Goal: Task Accomplishment & Management: Use online tool/utility

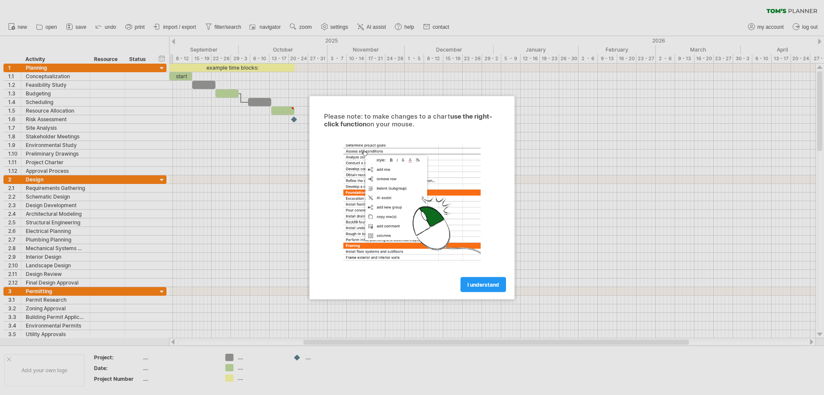
click at [75, 206] on div at bounding box center [412, 197] width 824 height 395
click at [86, 214] on div at bounding box center [412, 197] width 824 height 395
drag, startPoint x: 484, startPoint y: 279, endPoint x: 488, endPoint y: 283, distance: 5.8
click at [485, 279] on link "I understand" at bounding box center [484, 283] width 46 height 15
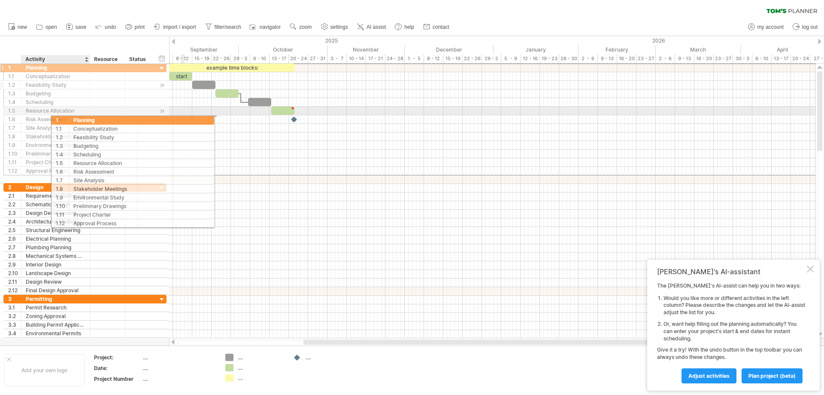
drag, startPoint x: 12, startPoint y: 64, endPoint x: 46, endPoint y: 84, distance: 39.6
click at [46, 84] on div "**********" at bounding box center [84, 119] width 163 height 112
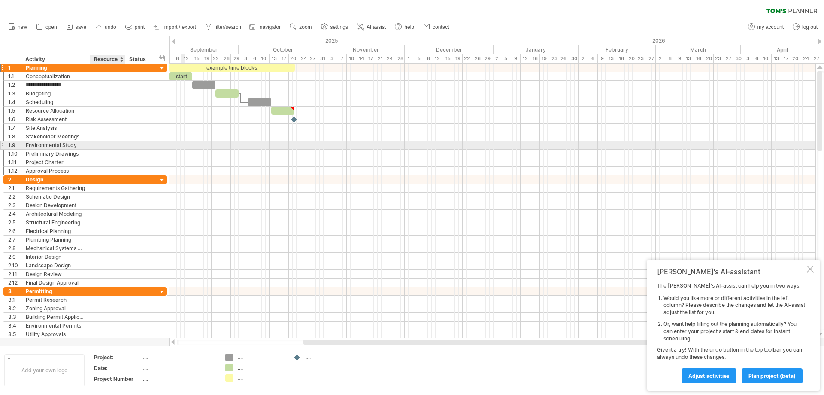
click at [112, 142] on div at bounding box center [107, 145] width 26 height 8
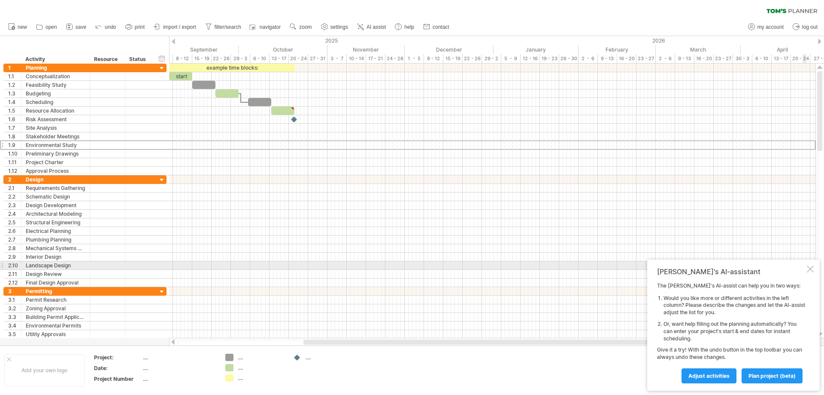
click at [809, 265] on div at bounding box center [810, 268] width 7 height 7
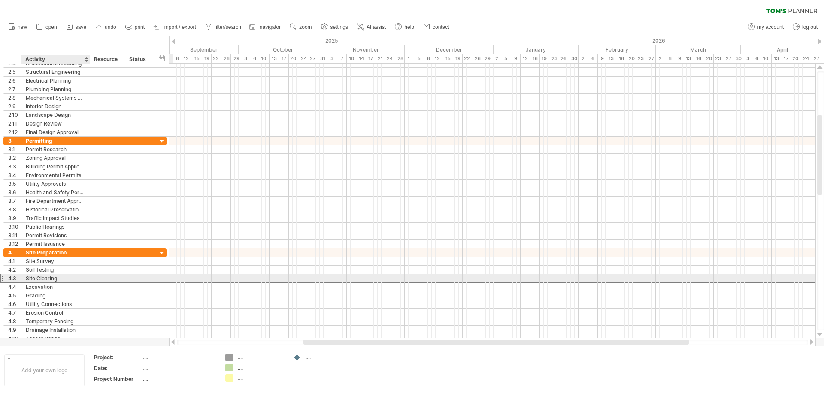
click at [79, 278] on div "Site Clearing" at bounding box center [56, 278] width 60 height 8
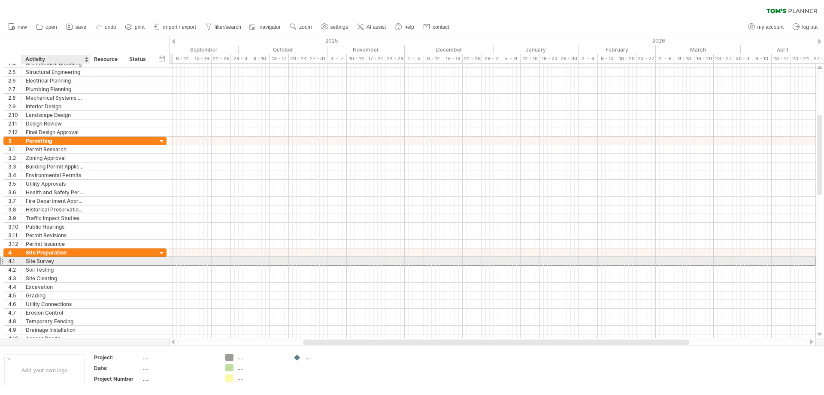
click at [91, 262] on div at bounding box center [107, 261] width 35 height 8
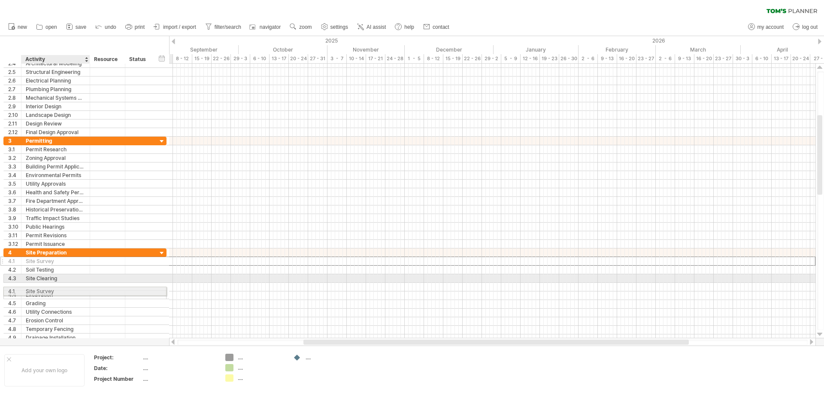
drag, startPoint x: 86, startPoint y: 262, endPoint x: 81, endPoint y: 280, distance: 19.2
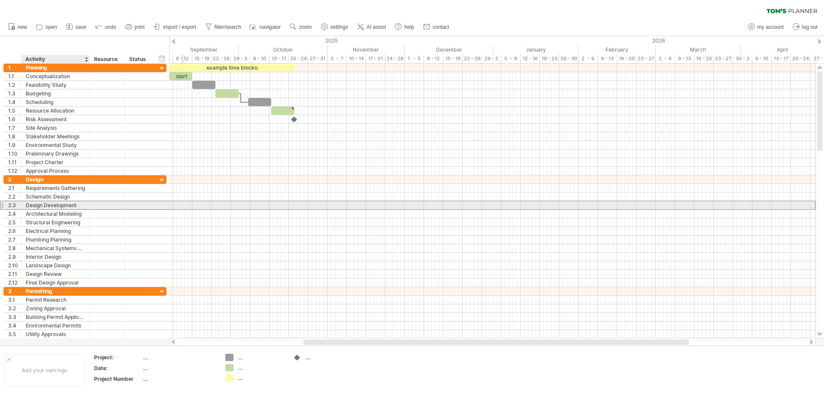
click at [73, 202] on div "Design Development" at bounding box center [56, 205] width 60 height 8
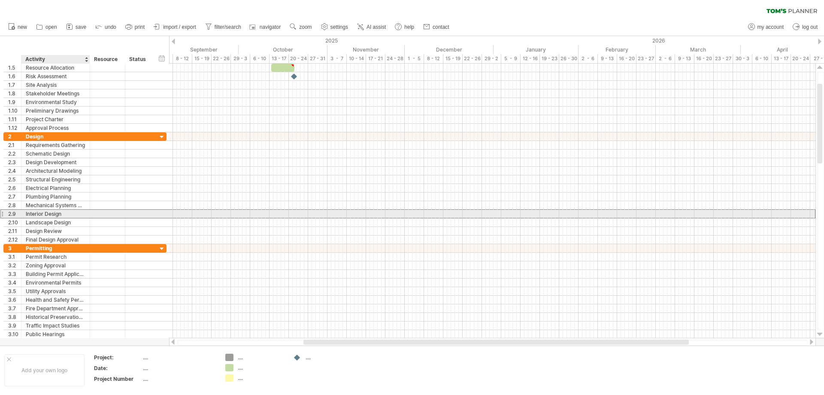
click at [59, 216] on div "Interior Design" at bounding box center [56, 213] width 60 height 8
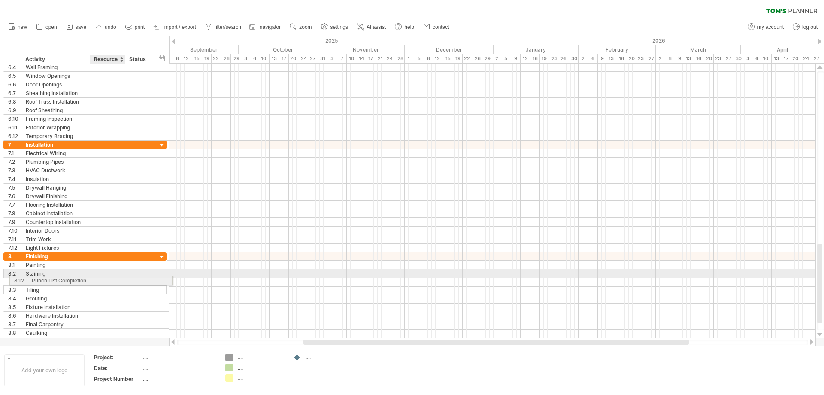
drag, startPoint x: 102, startPoint y: 333, endPoint x: 96, endPoint y: 174, distance: 159.4
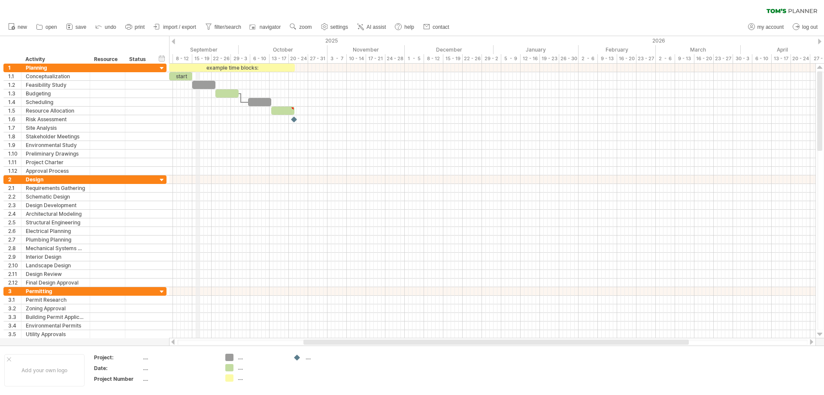
drag, startPoint x: 9, startPoint y: 40, endPoint x: 333, endPoint y: 79, distance: 326.8
click at [261, 74] on div "Trying to reach [DOMAIN_NAME] Connected again... 0% clear filter new 1" at bounding box center [412, 197] width 824 height 395
drag, startPoint x: 820, startPoint y: 79, endPoint x: 816, endPoint y: 67, distance: 12.4
click at [816, 67] on div at bounding box center [820, 201] width 9 height 274
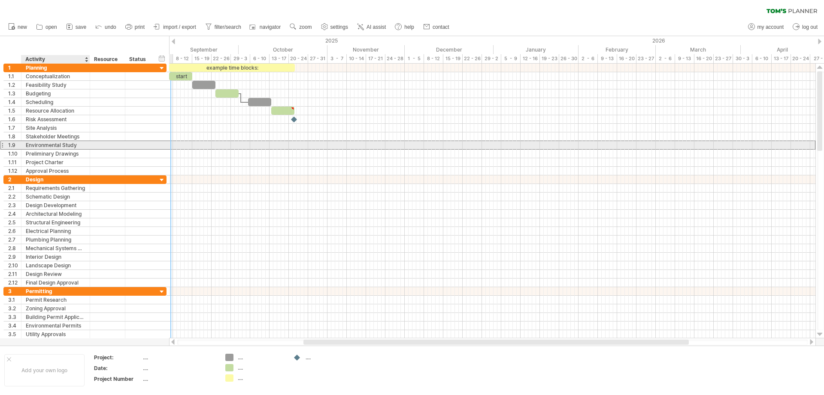
click at [53, 149] on div "Environmental Study" at bounding box center [56, 145] width 60 height 8
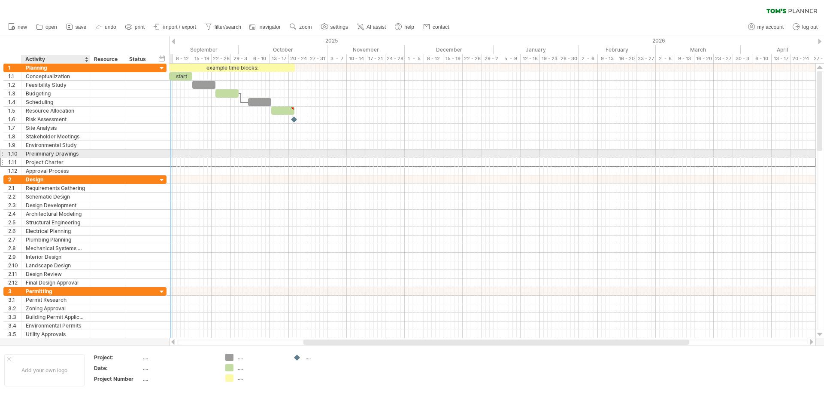
click at [83, 158] on div "Project Charter" at bounding box center [56, 162] width 60 height 8
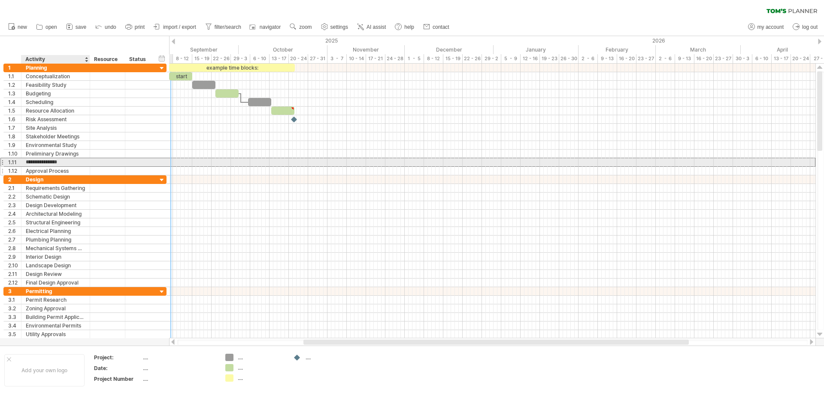
click at [74, 170] on div "**********" at bounding box center [84, 120] width 163 height 112
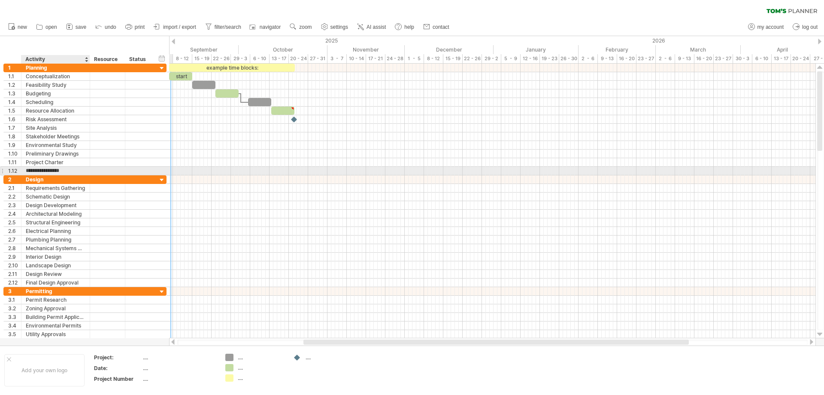
drag, startPoint x: 77, startPoint y: 168, endPoint x: 82, endPoint y: 167, distance: 5.2
click at [81, 167] on input "**********" at bounding box center [56, 171] width 60 height 8
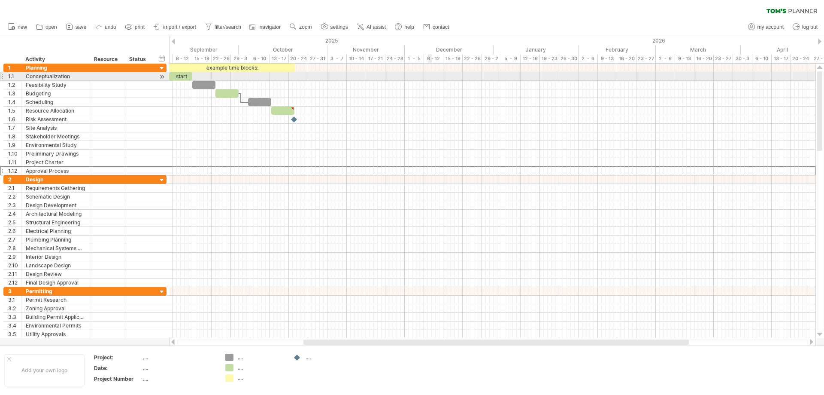
click at [428, 75] on div at bounding box center [492, 76] width 647 height 9
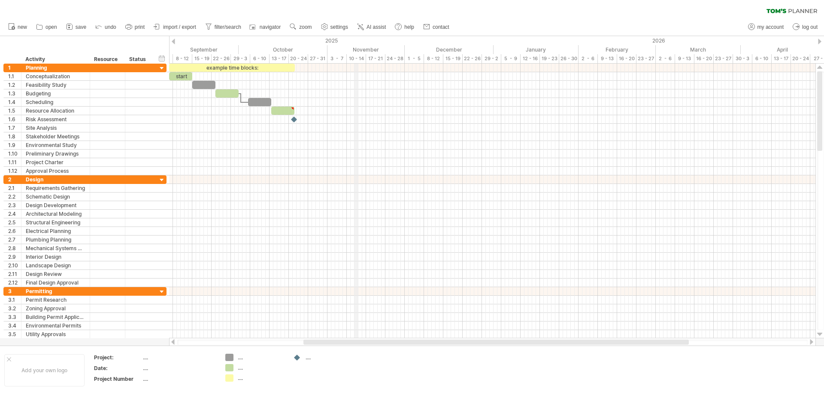
click at [357, 51] on div "November" at bounding box center [366, 49] width 77 height 9
click at [378, 60] on div "17 - 21" at bounding box center [375, 58] width 19 height 9
drag, startPoint x: 435, startPoint y: 60, endPoint x: 482, endPoint y: 62, distance: 46.9
click at [440, 60] on div "8 - 12" at bounding box center [433, 58] width 19 height 9
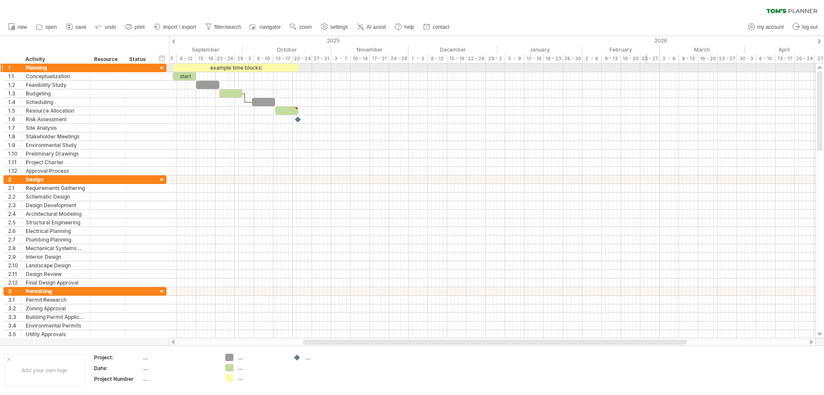
click at [647, 70] on div at bounding box center [492, 68] width 647 height 9
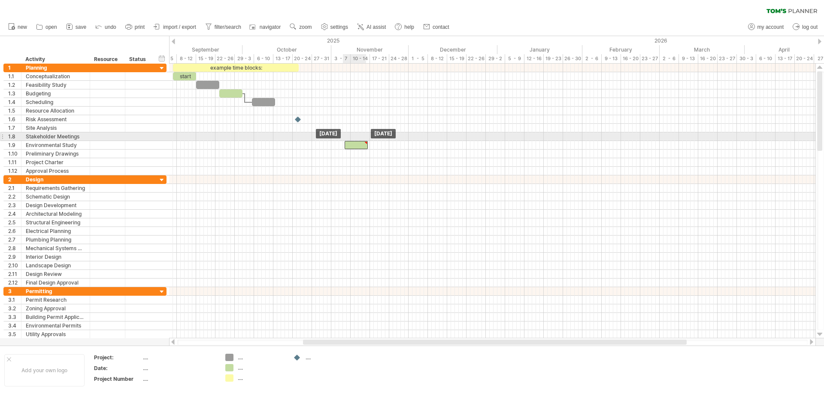
drag, startPoint x: 284, startPoint y: 109, endPoint x: 430, endPoint y: 163, distance: 155.7
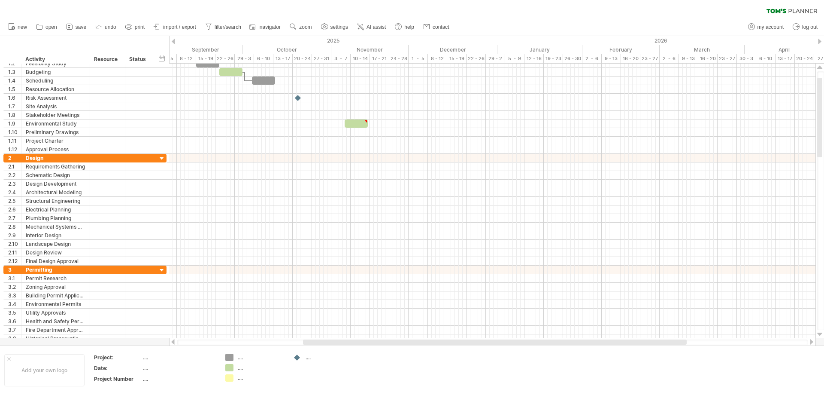
click at [790, 10] on icon at bounding box center [792, 11] width 51 height 5
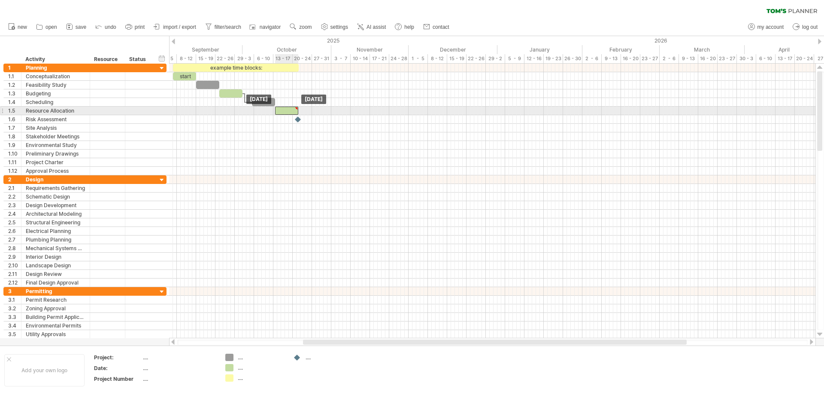
drag, startPoint x: 361, startPoint y: 144, endPoint x: 292, endPoint y: 112, distance: 75.9
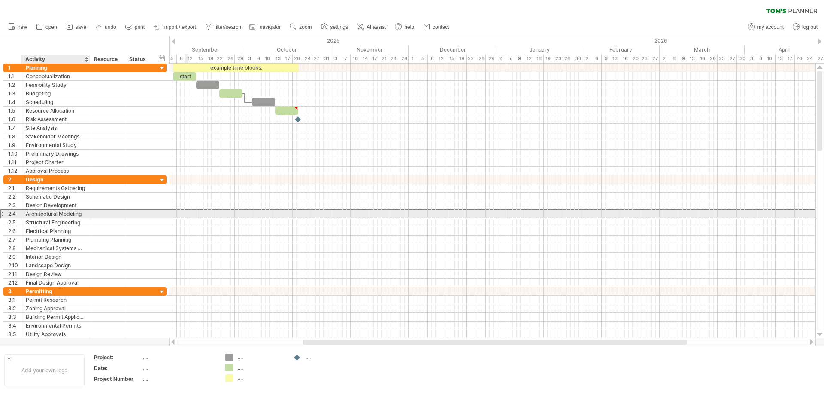
click at [72, 214] on div "Architectural Modeling" at bounding box center [56, 213] width 60 height 8
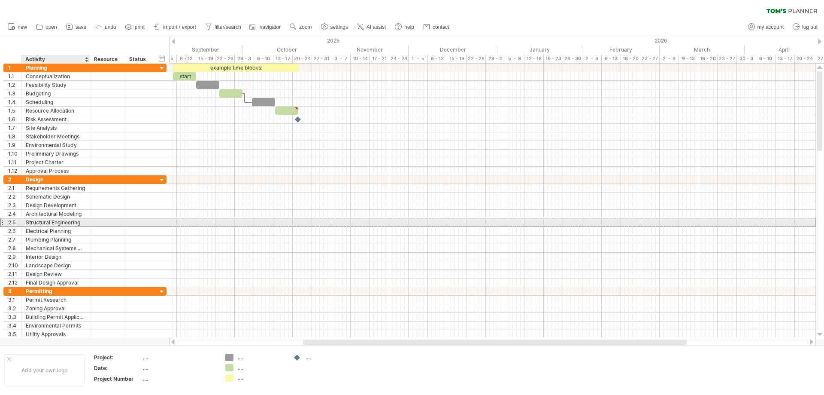
click at [72, 223] on div "Structural Engineering" at bounding box center [56, 222] width 60 height 8
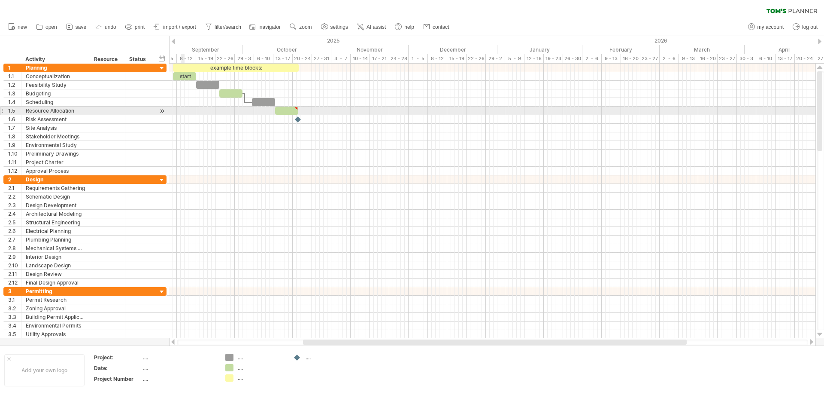
click at [183, 109] on div at bounding box center [492, 110] width 647 height 9
click at [182, 109] on div at bounding box center [492, 110] width 647 height 9
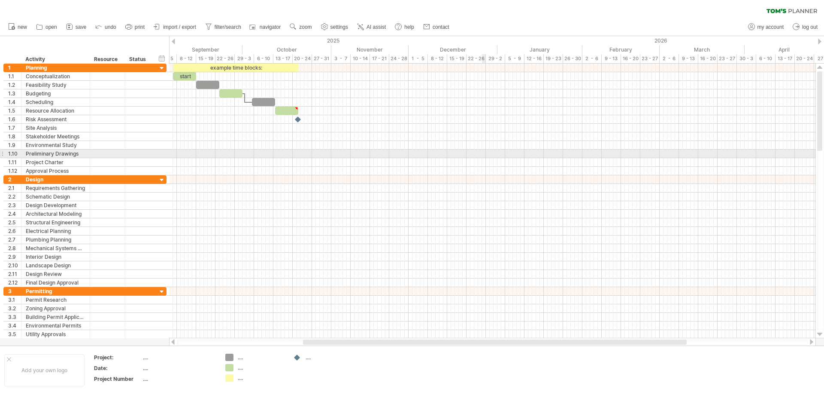
click at [554, 128] on div at bounding box center [492, 128] width 647 height 9
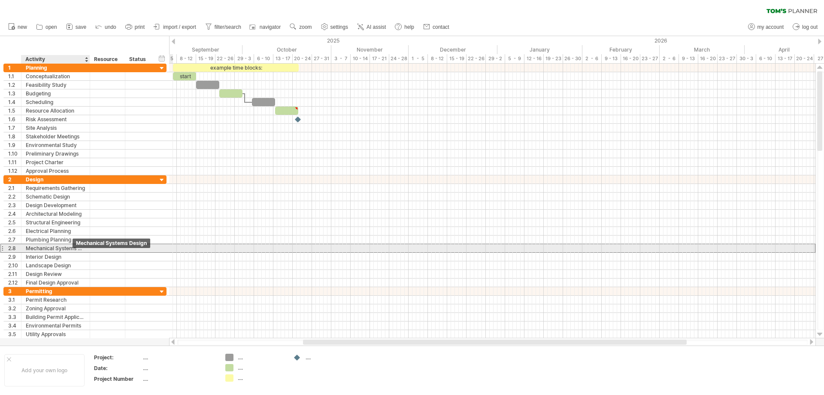
click at [70, 246] on div "Mechanical Systems Design" at bounding box center [56, 248] width 60 height 8
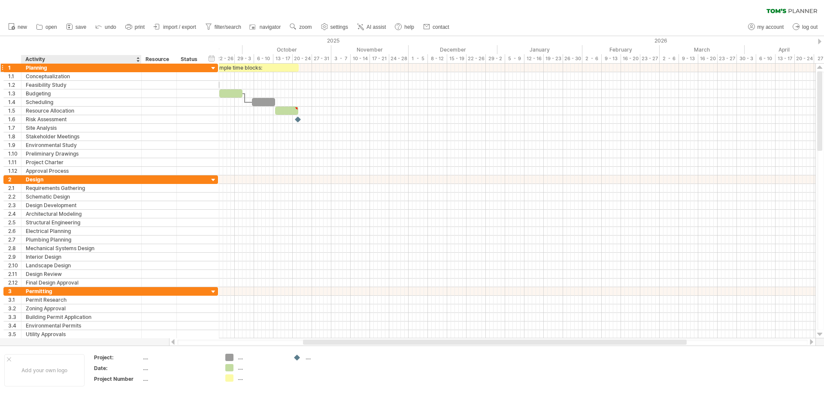
drag, startPoint x: 88, startPoint y: 56, endPoint x: 140, endPoint y: 66, distance: 52.4
click at [140, 66] on div "Trying to reach [DOMAIN_NAME] Connected again... 0% clear filter new 1" at bounding box center [412, 197] width 824 height 395
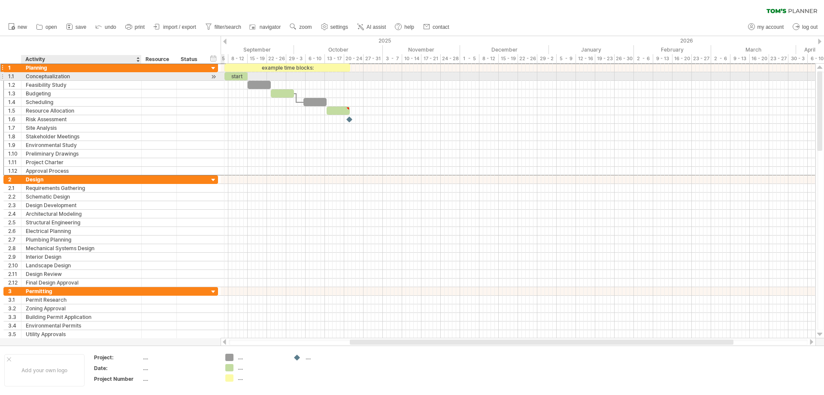
drag, startPoint x: 121, startPoint y: 72, endPoint x: 142, endPoint y: 73, distance: 21.5
click at [142, 73] on div "**********" at bounding box center [110, 119] width 215 height 112
click at [121, 75] on div "Conceptualization" at bounding box center [81, 76] width 111 height 8
